Goal: Task Accomplishment & Management: Manage account settings

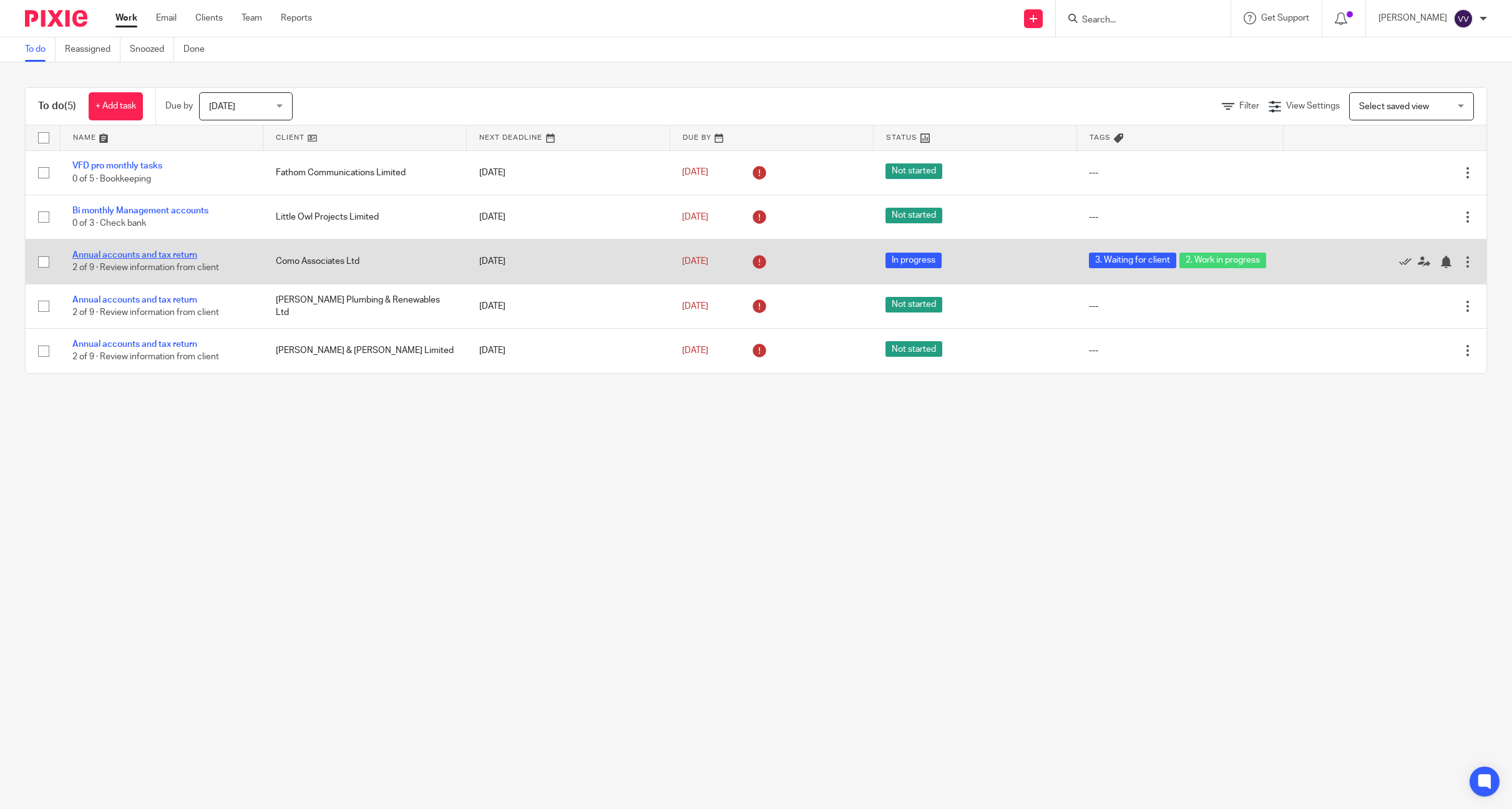
click at [121, 257] on link "Annual accounts and tax return" at bounding box center [134, 255] width 125 height 8
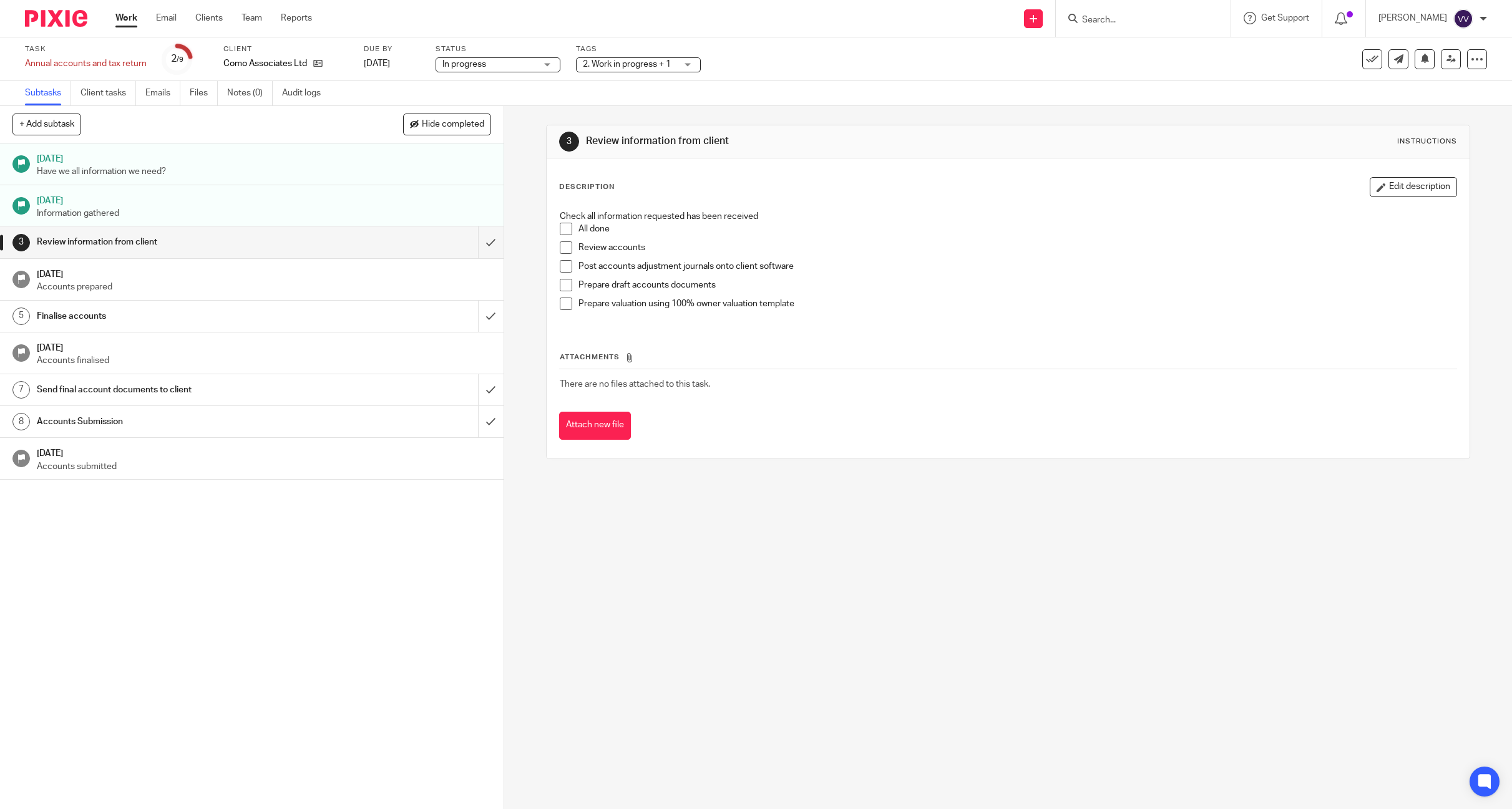
click at [623, 65] on span "2. Work in progress + 1" at bounding box center [627, 64] width 88 height 8
click at [586, 130] on input "checkbox" at bounding box center [591, 135] width 23 height 23
checkbox input "false"
click at [586, 157] on input "checkbox" at bounding box center [591, 161] width 23 height 23
checkbox input "false"
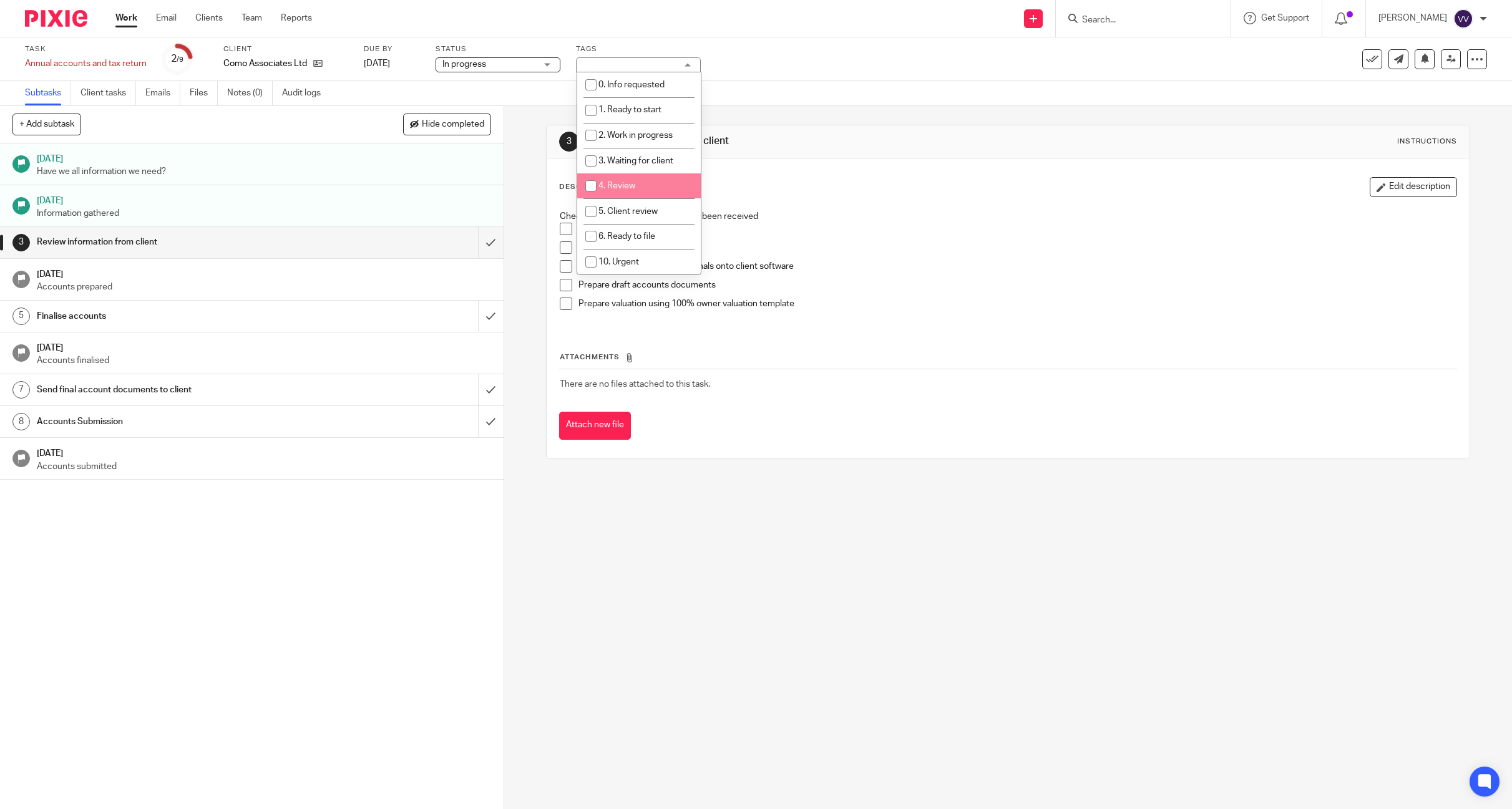
click at [586, 185] on input "checkbox" at bounding box center [591, 186] width 23 height 23
checkbox input "true"
drag, startPoint x: 716, startPoint y: 540, endPoint x: 657, endPoint y: 462, distance: 97.8
click at [716, 539] on div "3 Review information from client Instructions Description Edit description Chec…" at bounding box center [1008, 458] width 1008 height 703
click at [560, 228] on span at bounding box center [566, 229] width 12 height 12
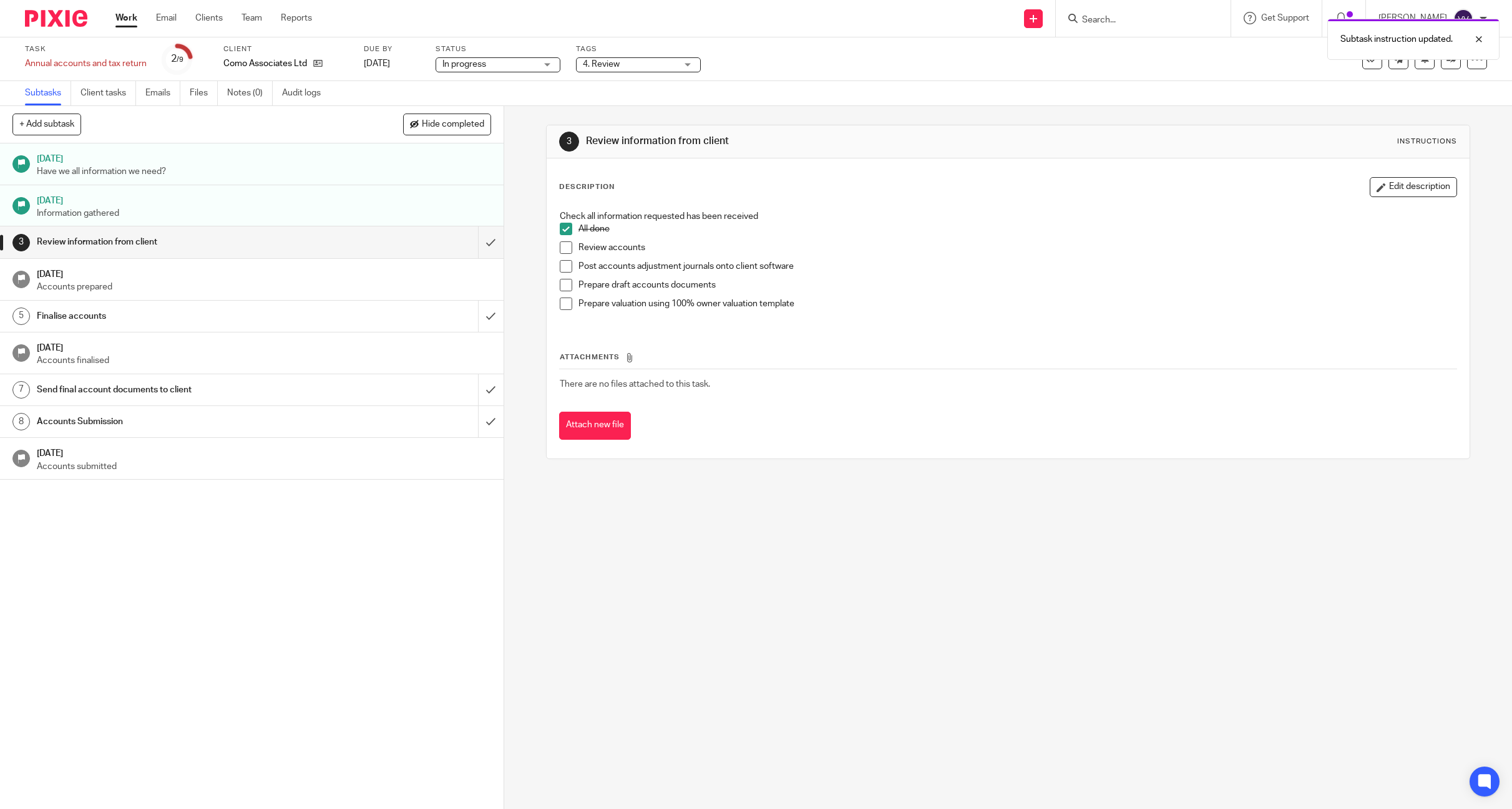
click at [566, 247] on span at bounding box center [566, 247] width 12 height 12
click at [561, 263] on span at bounding box center [566, 266] width 12 height 12
click at [562, 282] on span at bounding box center [566, 285] width 12 height 12
click at [560, 304] on span at bounding box center [566, 303] width 12 height 12
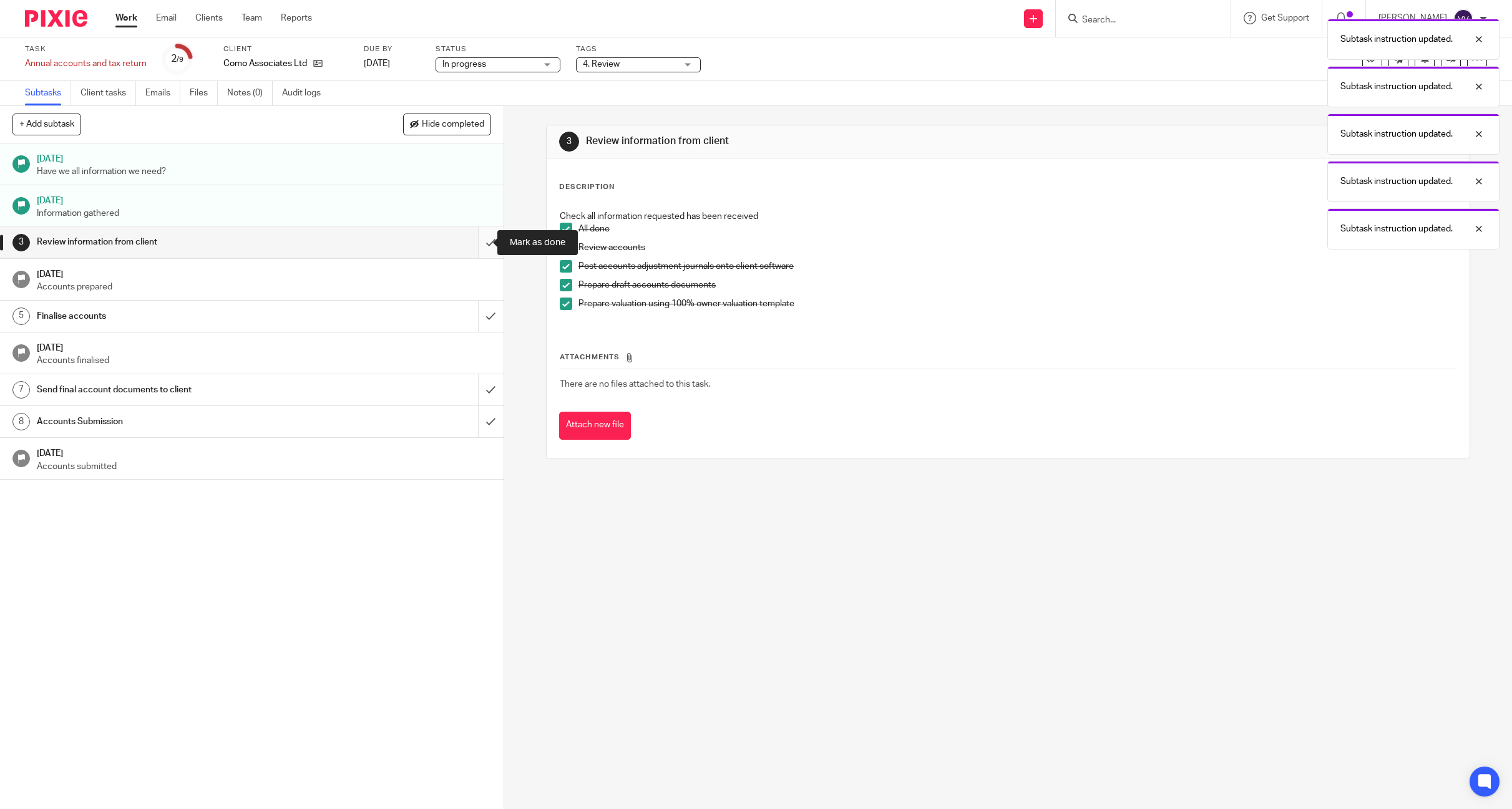
click at [472, 252] on input "submit" at bounding box center [252, 242] width 504 height 31
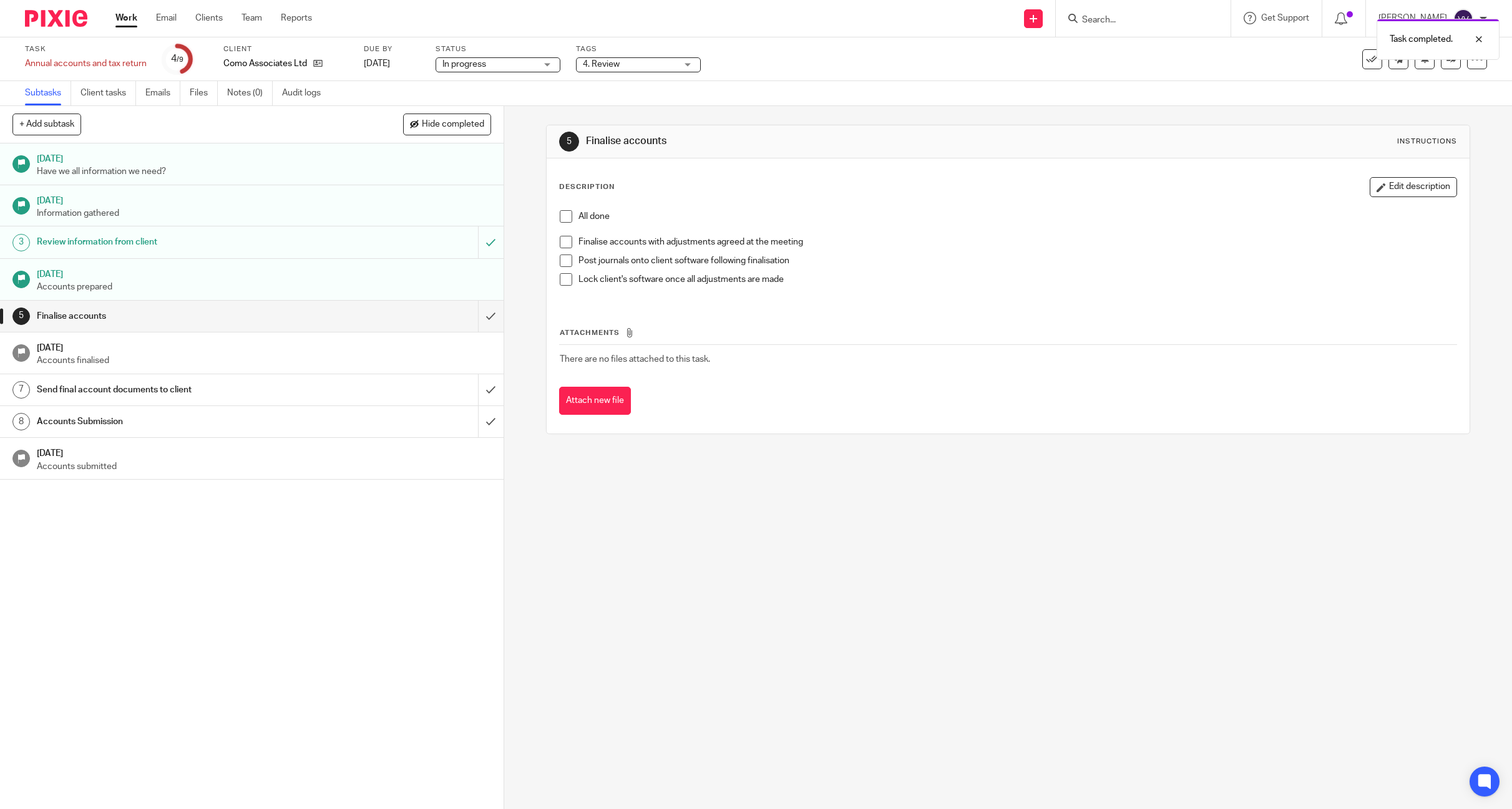
click at [567, 224] on li "All done" at bounding box center [1008, 222] width 897 height 25
click at [561, 246] on span at bounding box center [566, 242] width 12 height 12
click at [563, 218] on span at bounding box center [566, 216] width 12 height 12
click at [560, 263] on span at bounding box center [566, 260] width 12 height 12
click at [562, 279] on span at bounding box center [566, 279] width 12 height 12
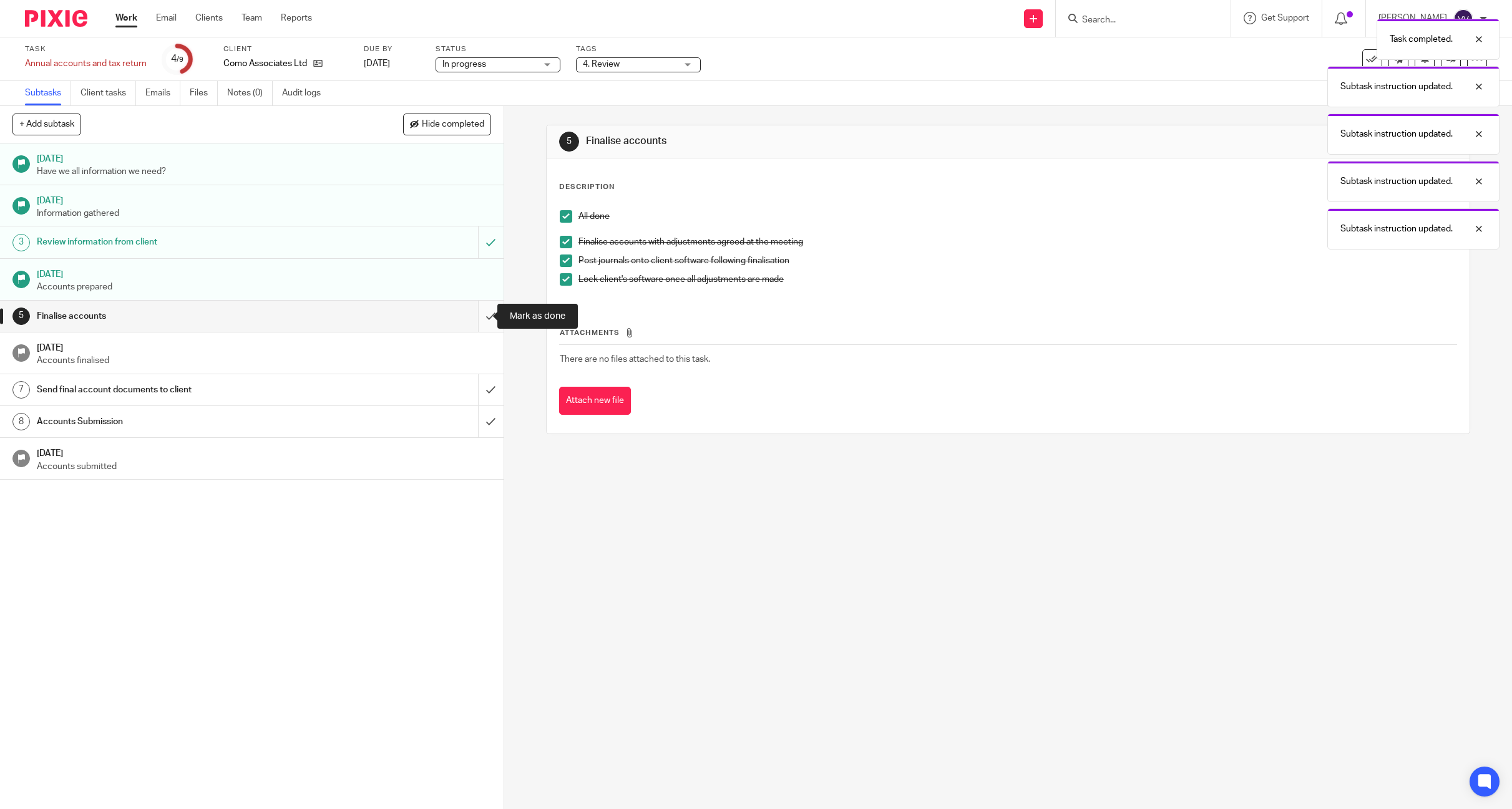
click at [485, 319] on input "submit" at bounding box center [252, 316] width 504 height 31
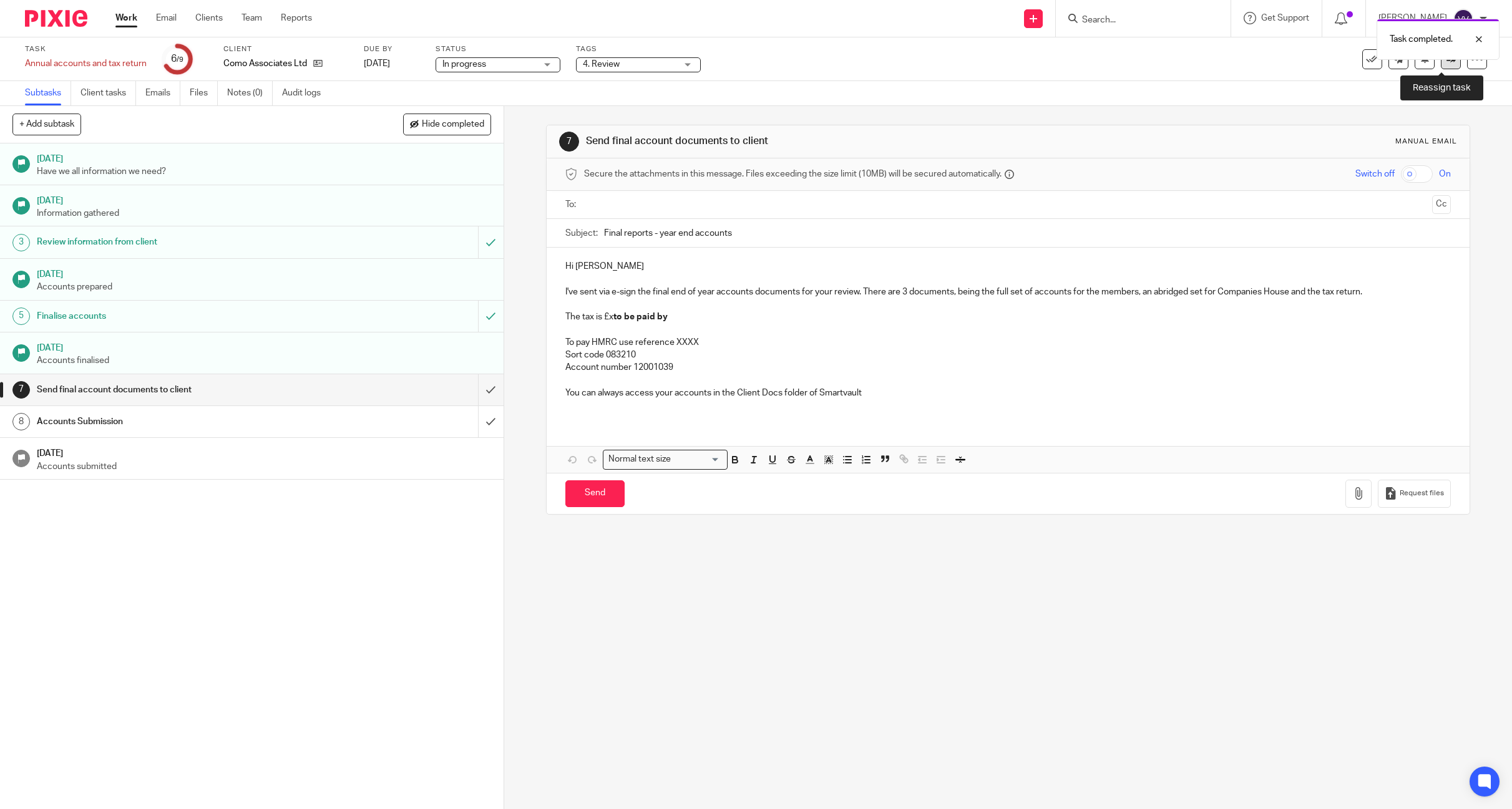
click at [1443, 65] on link at bounding box center [1451, 59] width 20 height 20
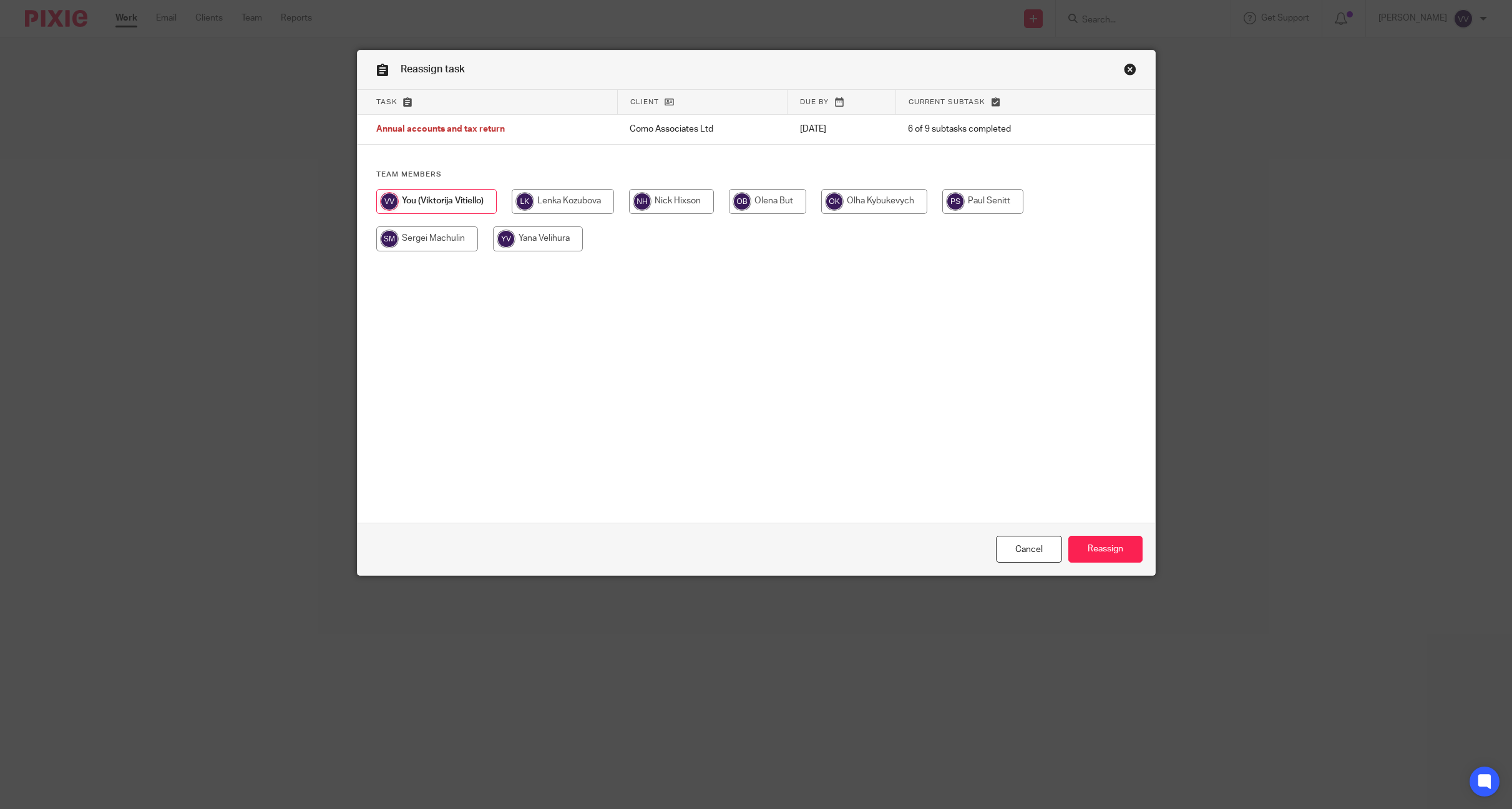
click at [683, 207] on input "radio" at bounding box center [671, 201] width 85 height 25
radio input "true"
click at [1074, 545] on input "Reassign" at bounding box center [1106, 549] width 74 height 27
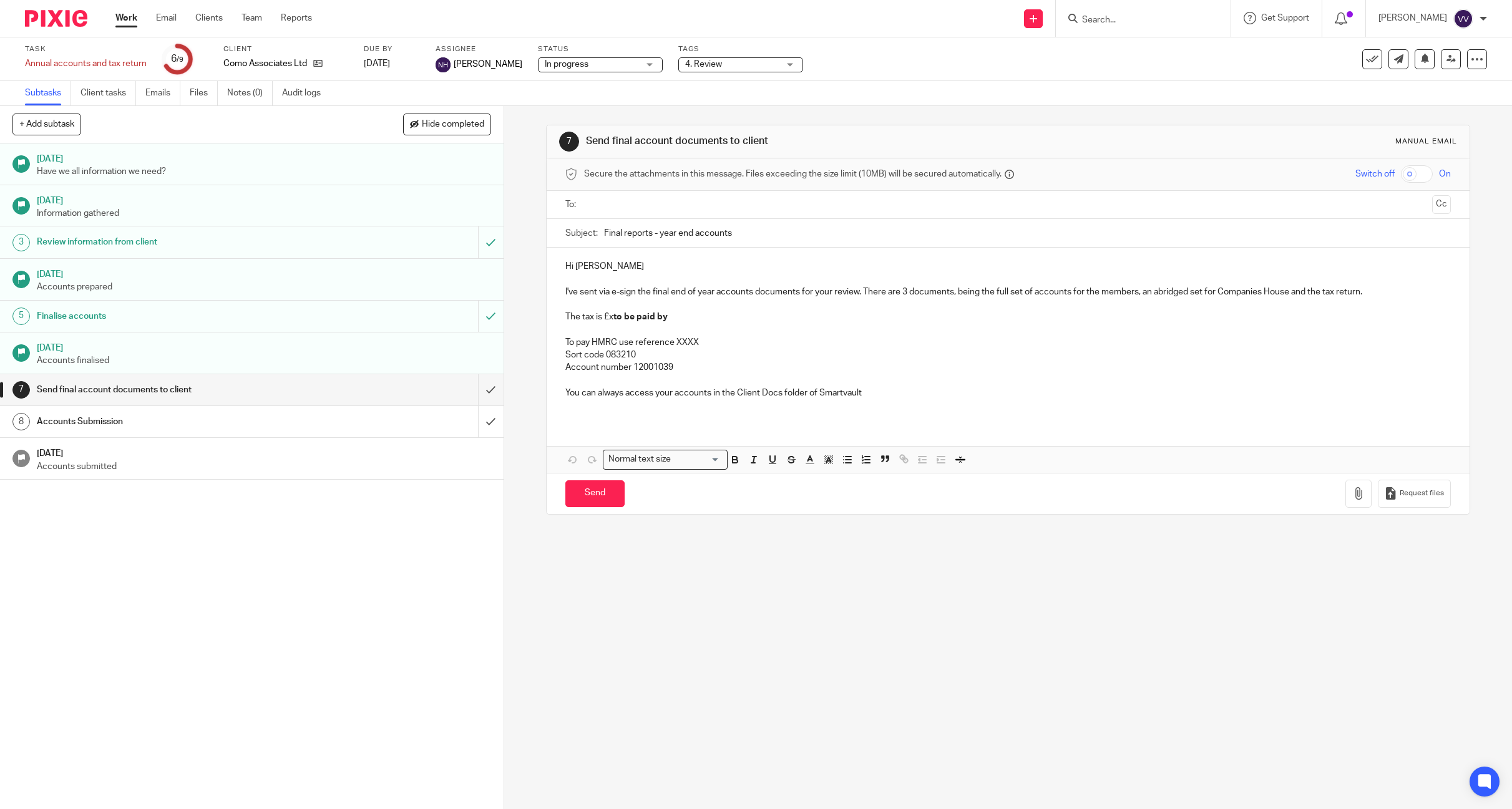
click at [123, 23] on link "Work" at bounding box center [126, 18] width 22 height 12
